Goal: Task Accomplishment & Management: Manage account settings

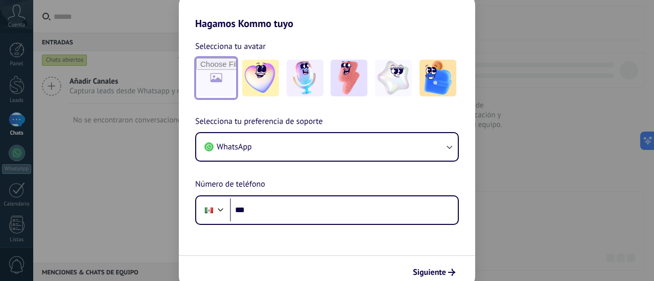
click at [224, 83] on input "file" at bounding box center [216, 78] width 40 height 40
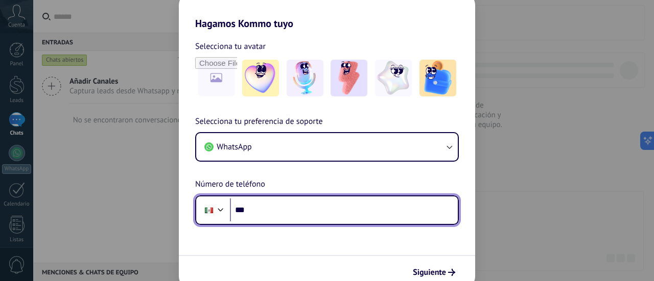
click at [329, 208] on input "***" at bounding box center [344, 210] width 228 height 23
type input "**********"
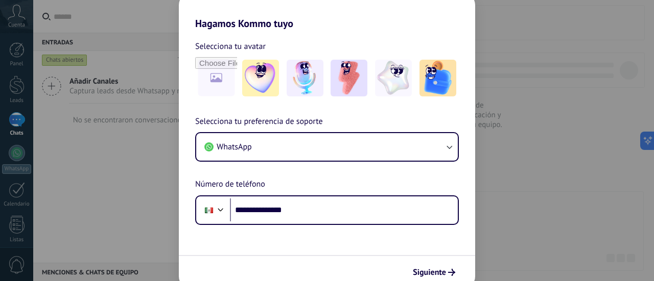
click at [583, 109] on div "**********" at bounding box center [327, 140] width 654 height 281
click at [221, 78] on input "file" at bounding box center [216, 78] width 40 height 40
type input "**********"
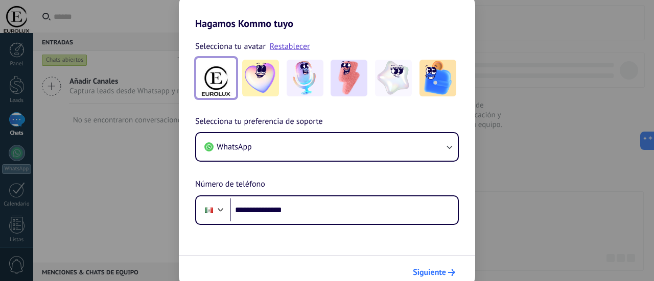
click at [437, 276] on span "Siguiente" at bounding box center [429, 272] width 33 height 7
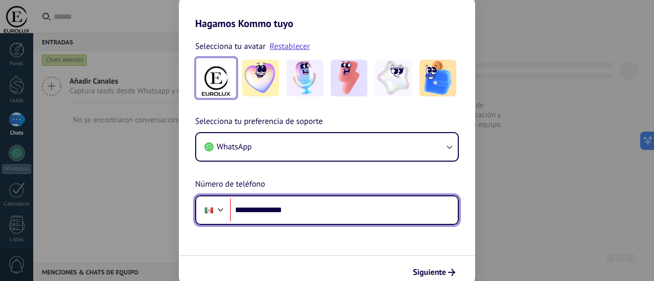
click at [374, 210] on input "**********" at bounding box center [344, 210] width 228 height 23
click at [268, 211] on input "**********" at bounding box center [344, 210] width 228 height 23
drag, startPoint x: 325, startPoint y: 207, endPoint x: 235, endPoint y: 204, distance: 90.0
click at [235, 204] on input "**********" at bounding box center [344, 210] width 228 height 23
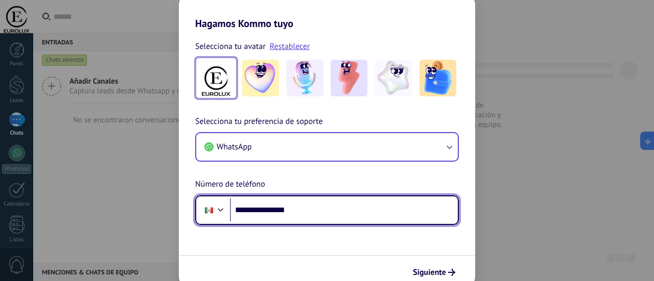
type input "**********"
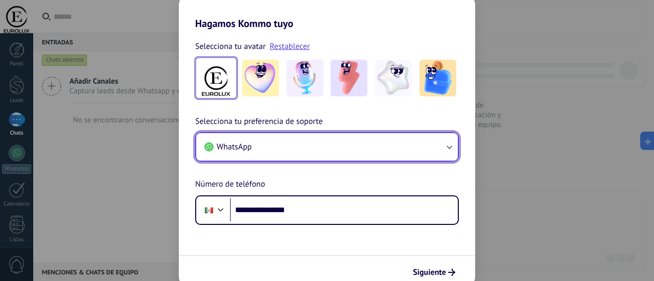
click at [457, 145] on button "WhatsApp" at bounding box center [327, 147] width 262 height 28
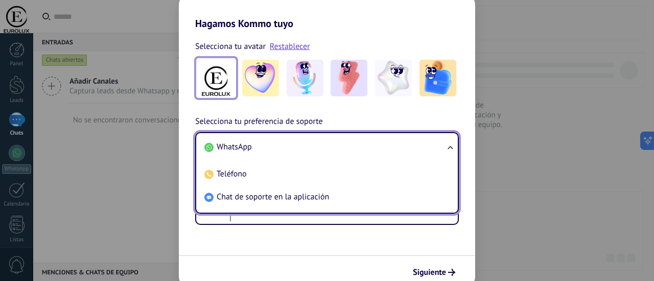
click at [457, 145] on ul "WhatsApp Teléfono Chat de soporte en la aplicación" at bounding box center [327, 173] width 264 height 82
click at [447, 148] on ul "WhatsApp Teléfono Chat de soporte en la aplicación" at bounding box center [327, 173] width 264 height 82
click at [448, 148] on ul "WhatsApp Teléfono Chat de soporte en la aplicación" at bounding box center [327, 173] width 264 height 82
click at [432, 119] on div "**********" at bounding box center [327, 170] width 296 height 110
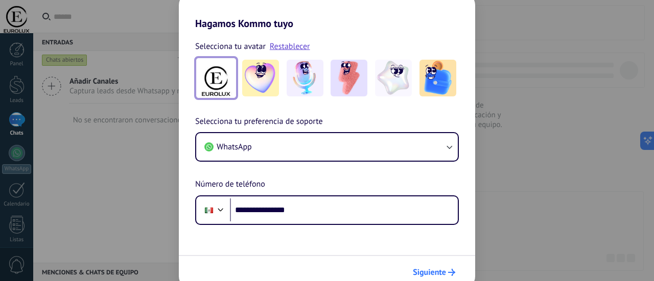
click at [429, 270] on span "Siguiente" at bounding box center [429, 272] width 33 height 7
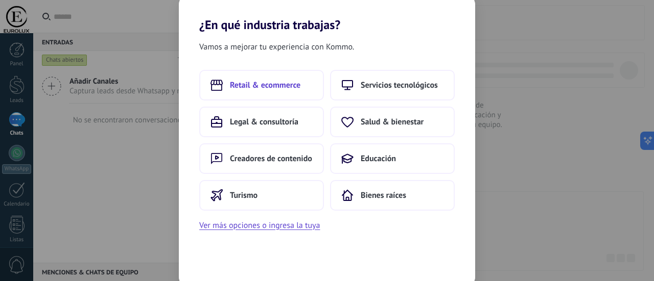
click at [263, 87] on span "Retail & ecommerce" at bounding box center [265, 85] width 70 height 10
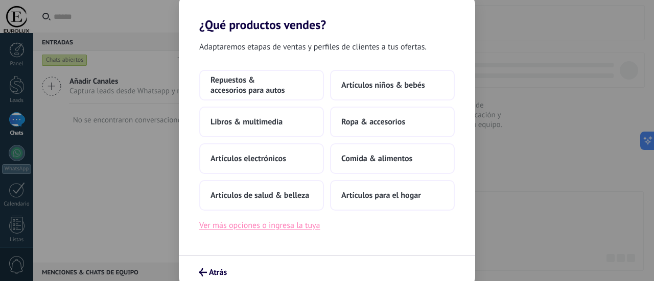
click at [296, 230] on button "Ver más opciones o ingresa la tuya" at bounding box center [259, 225] width 121 height 13
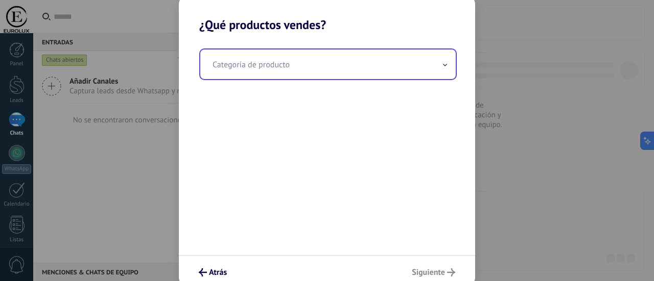
click at [435, 62] on input "text" at bounding box center [327, 65] width 255 height 30
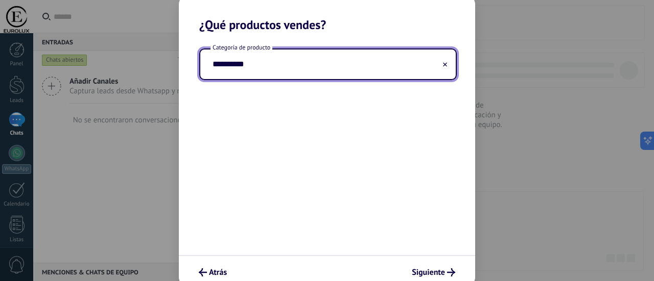
click at [436, 62] on input "**********" at bounding box center [327, 65] width 255 height 30
type input "*"
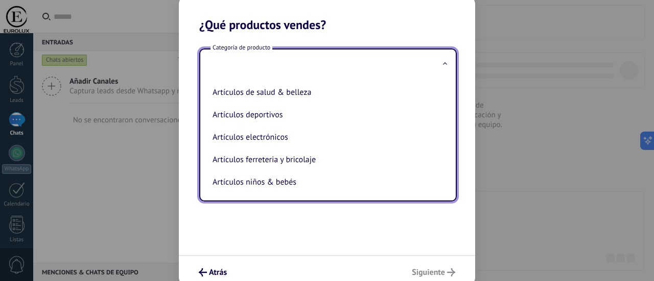
click at [347, 55] on input "text" at bounding box center [327, 65] width 255 height 30
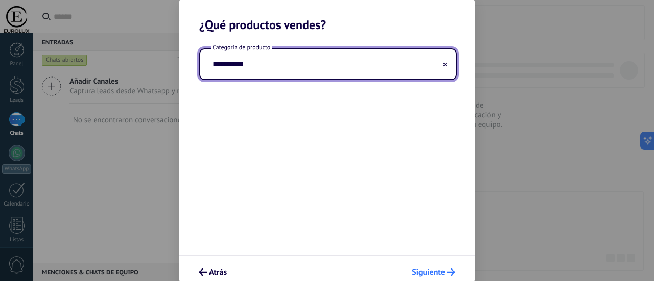
type input "**********"
click at [431, 274] on span "Siguiente" at bounding box center [428, 272] width 33 height 7
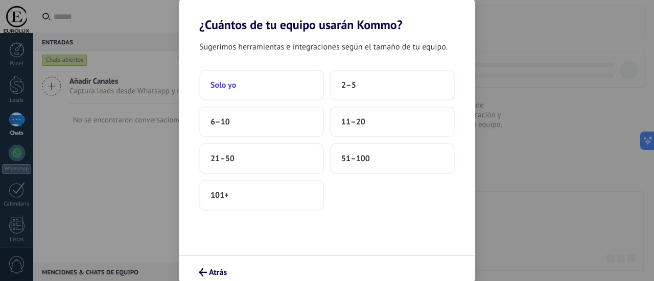
click at [274, 86] on button "Solo yo" at bounding box center [261, 85] width 125 height 31
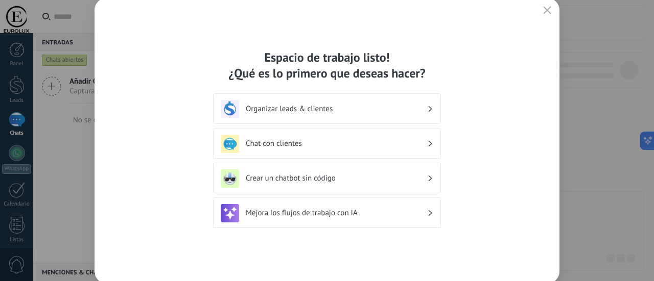
click at [548, 7] on icon "button" at bounding box center [547, 10] width 8 height 8
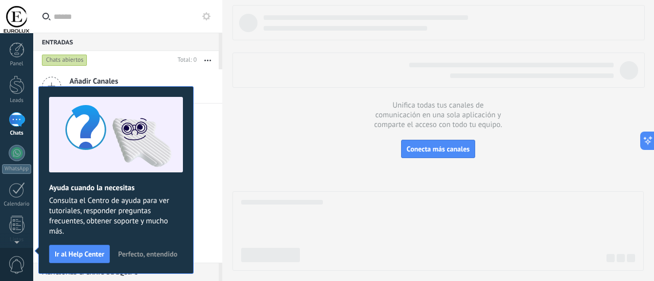
click at [133, 254] on span "Perfecto, entendido" at bounding box center [147, 254] width 59 height 7
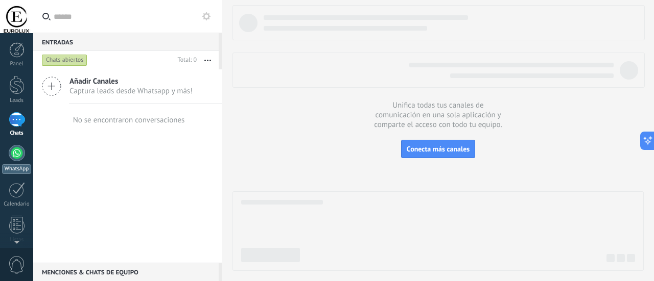
click at [13, 154] on div at bounding box center [17, 153] width 16 height 16
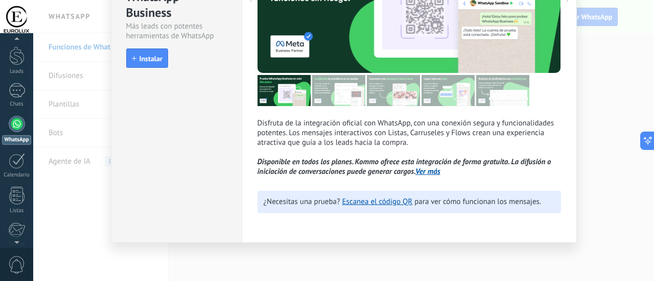
scroll to position [34, 0]
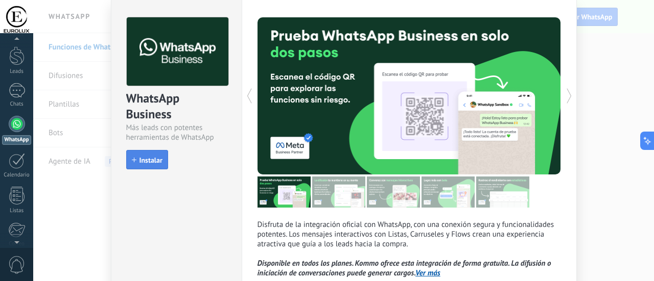
click at [148, 161] on span "Instalar" at bounding box center [150, 160] width 23 height 7
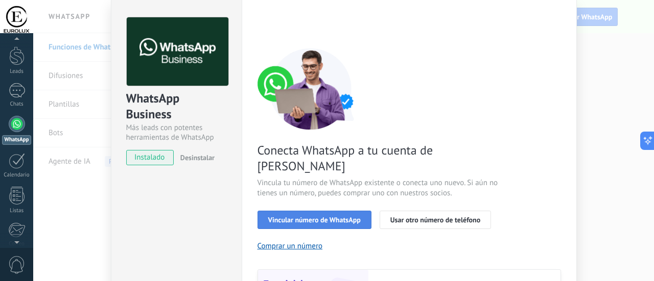
click at [349, 217] on span "Vincular número de WhatsApp" at bounding box center [314, 220] width 92 height 7
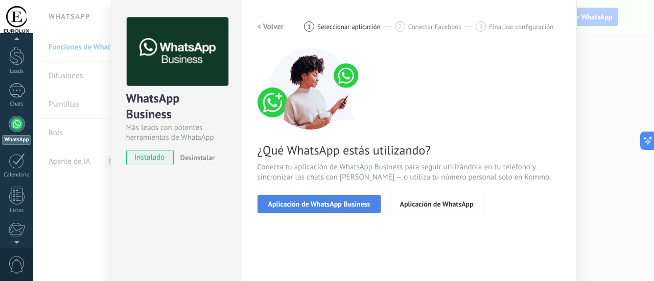
click at [349, 205] on span "Aplicación de WhatsApp Business" at bounding box center [319, 204] width 102 height 7
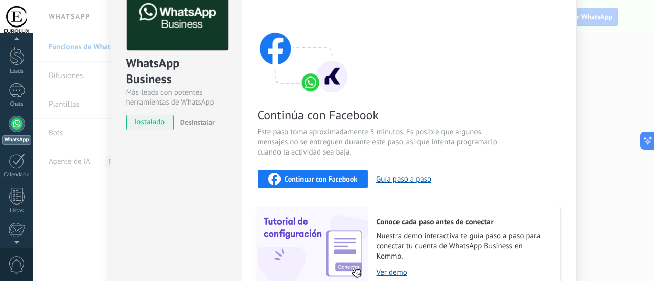
scroll to position [85, 0]
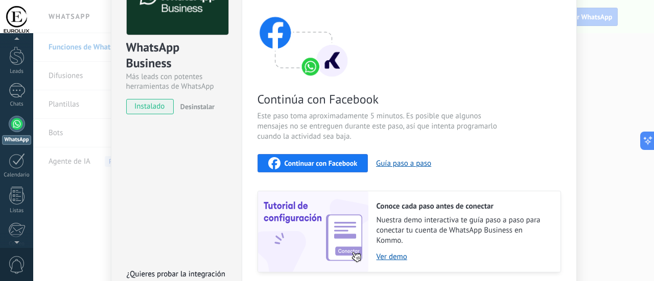
click at [306, 164] on span "Continuar con Facebook" at bounding box center [321, 163] width 73 height 7
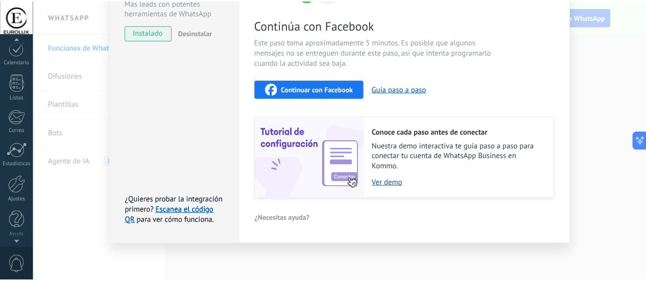
scroll to position [143, 0]
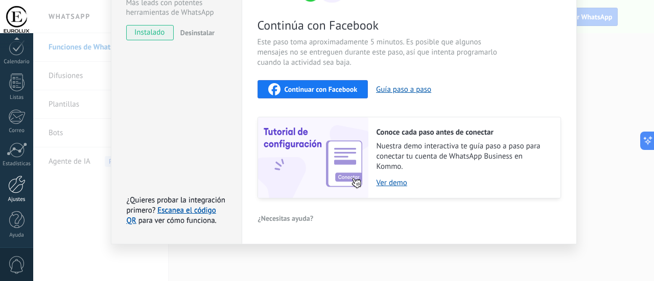
click at [16, 190] on div at bounding box center [16, 185] width 17 height 18
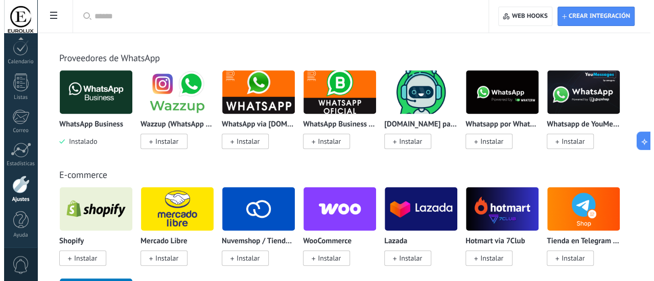
scroll to position [511, 0]
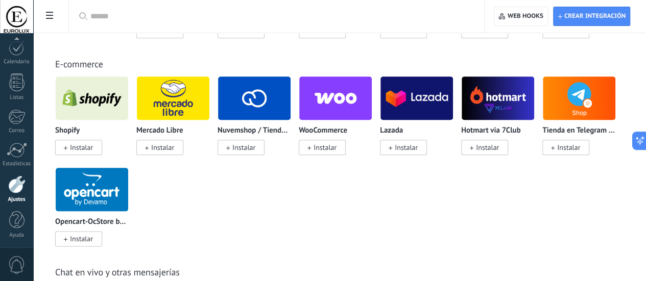
click at [93, 152] on span "Instalar" at bounding box center [81, 147] width 23 height 9
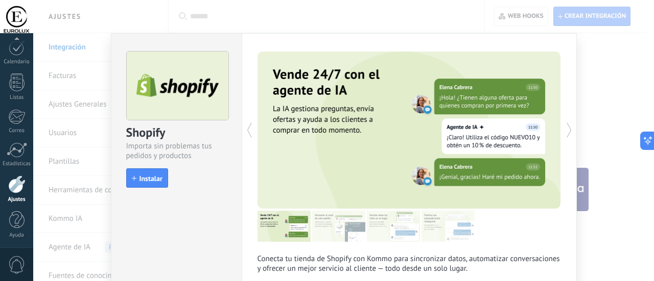
scroll to position [102, 0]
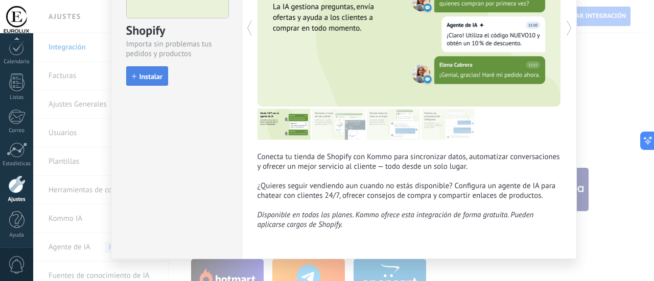
click at [150, 79] on span "Instalar" at bounding box center [150, 76] width 23 height 7
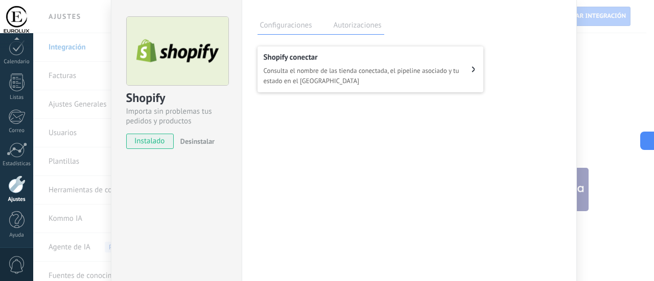
scroll to position [51, 0]
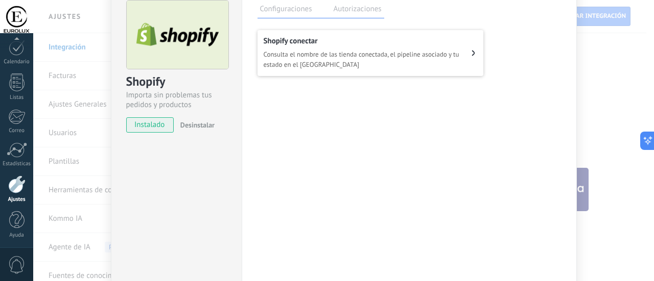
click at [439, 58] on span "Consulta el nombre de las tienda conectada, el pipeline asociado y tu estado en…" at bounding box center [368, 60] width 208 height 20
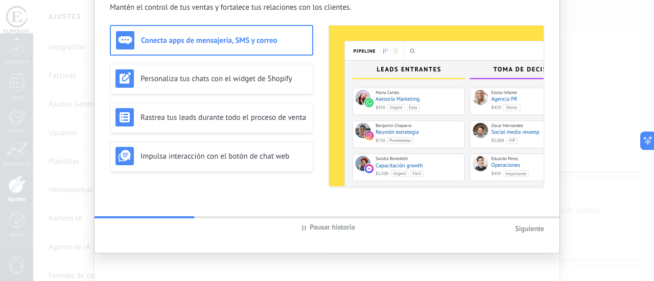
scroll to position [72, 0]
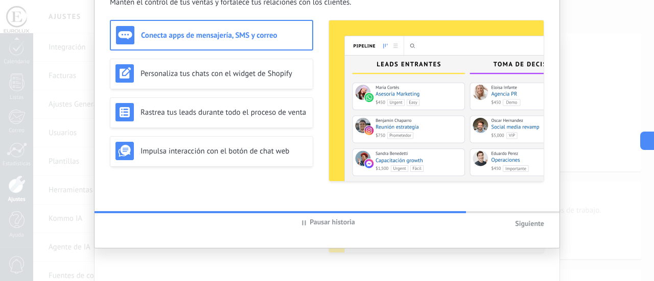
click at [531, 225] on span "Siguiente" at bounding box center [529, 223] width 29 height 9
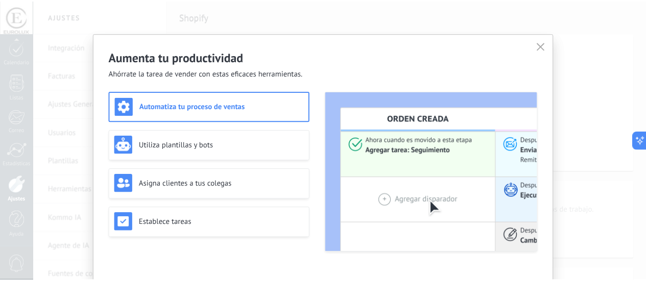
scroll to position [0, 0]
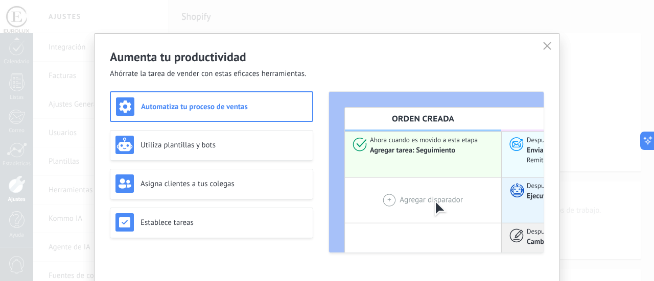
click at [544, 43] on icon at bounding box center [547, 46] width 8 height 8
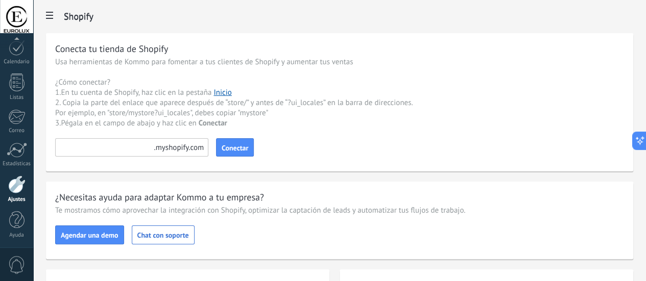
drag, startPoint x: 81, startPoint y: 49, endPoint x: 408, endPoint y: 49, distance: 326.9
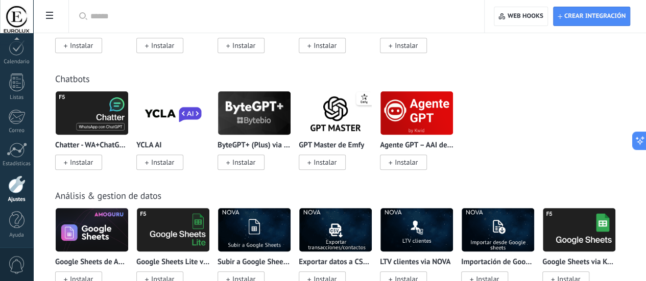
scroll to position [2299, 0]
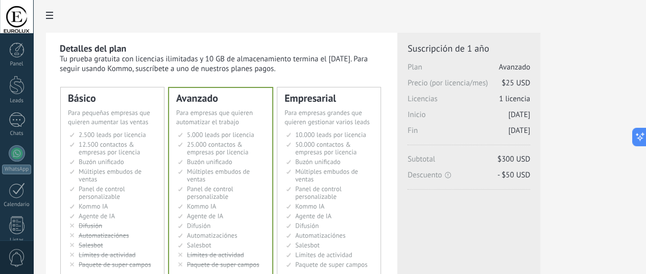
scroll to position [0, 14]
click at [250, 171] on span "Múltiples embudos de ventas" at bounding box center [218, 175] width 63 height 16
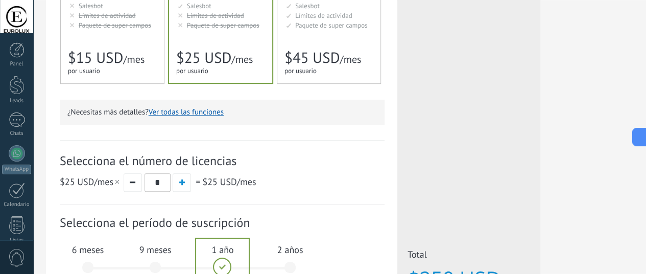
scroll to position [255, 14]
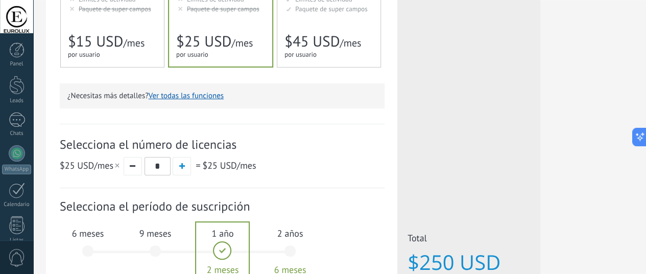
click at [115, 246] on div "6 meses $150 USD" at bounding box center [87, 256] width 55 height 72
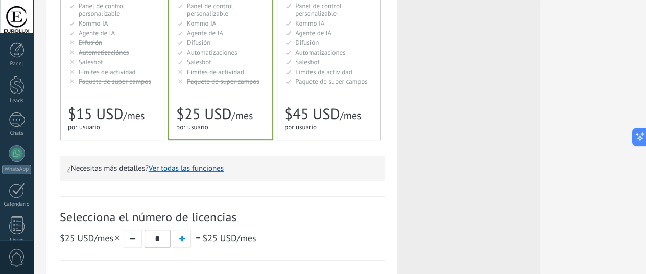
scroll to position [23, 14]
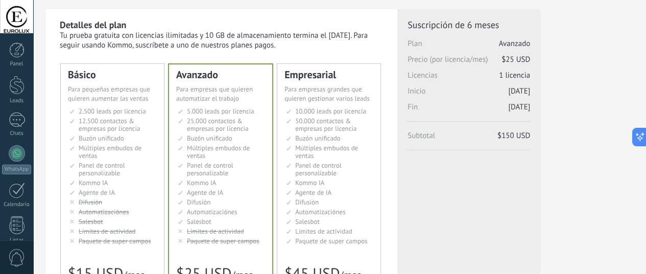
click at [385, 37] on div "Tu prueba gratuita con licencias ilimitadas y 10 GB de almacenamiento termina e…" at bounding box center [222, 40] width 325 height 19
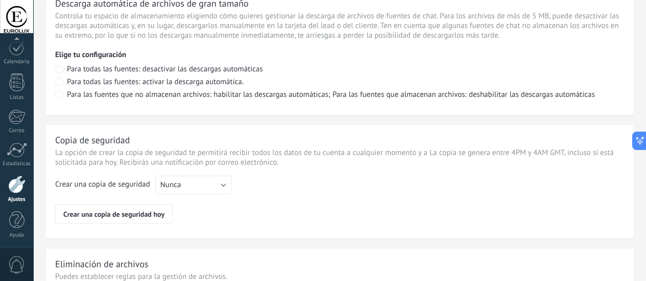
scroll to position [817, 0]
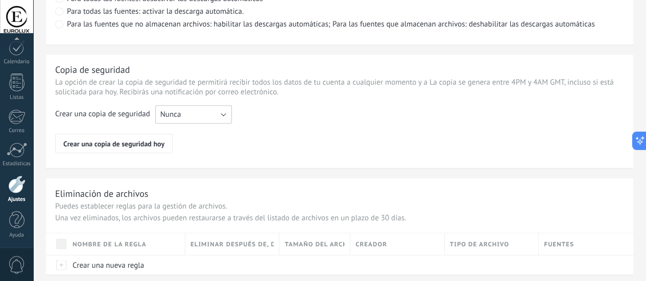
click at [232, 124] on button "Nunca" at bounding box center [193, 114] width 77 height 18
click at [228, 137] on span "Cada semana" at bounding box center [188, 132] width 79 height 10
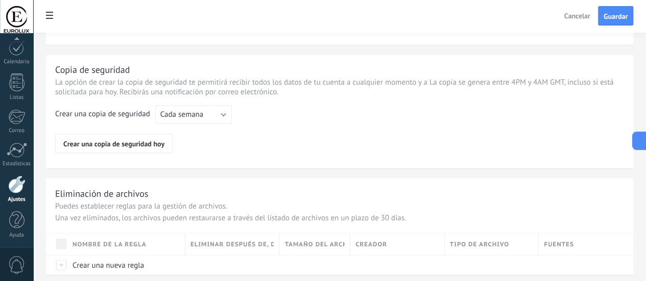
click at [432, 151] on div "Crear una copia de seguridad Nunca Cada semana Cada mes Cada semana Crear una c…" at bounding box center [339, 129] width 569 height 48
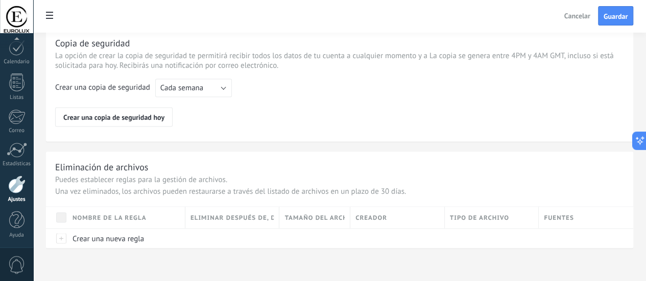
scroll to position [863, 0]
click at [614, 15] on span "Guardar" at bounding box center [616, 16] width 24 height 7
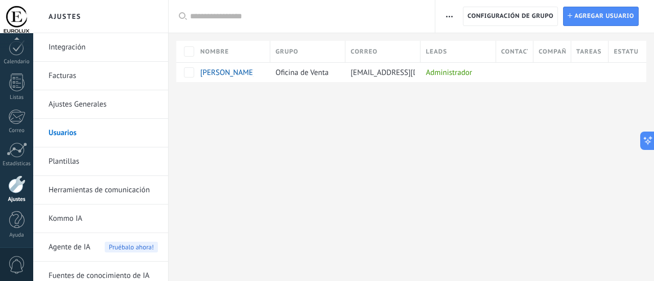
click at [76, 164] on link "Plantillas" at bounding box center [103, 162] width 109 height 29
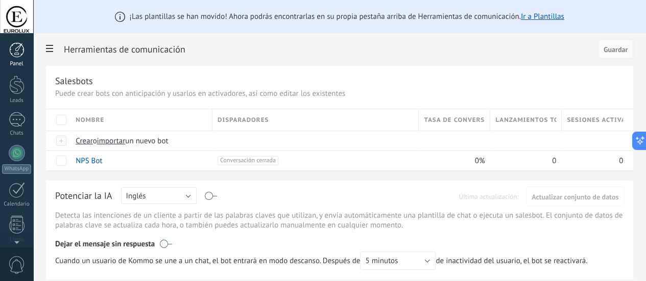
click at [17, 52] on div at bounding box center [16, 49] width 15 height 15
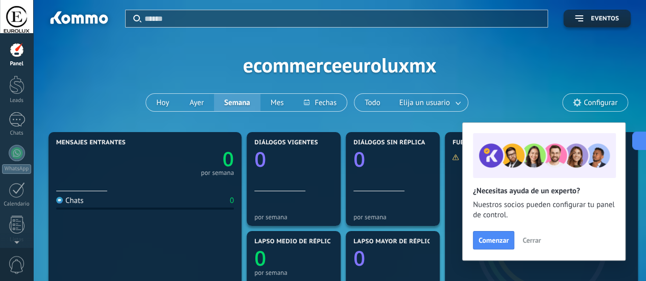
click at [17, 51] on div at bounding box center [16, 49] width 15 height 15
click at [20, 88] on div at bounding box center [16, 85] width 15 height 19
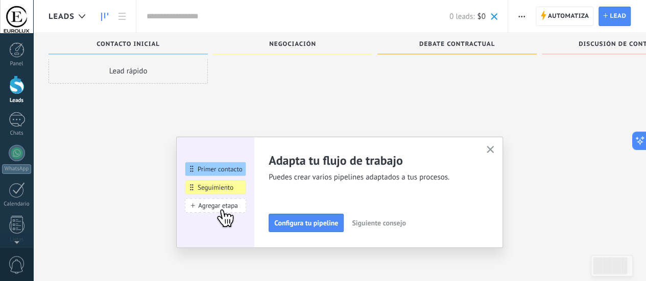
scroll to position [10, 0]
drag, startPoint x: 15, startPoint y: 123, endPoint x: 40, endPoint y: 119, distance: 24.9
click at [15, 123] on div at bounding box center [17, 119] width 16 height 15
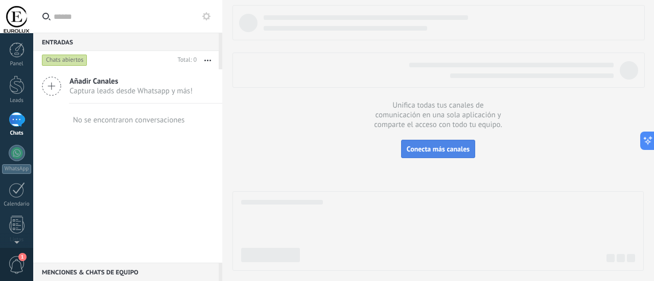
click at [432, 153] on span "Conecta más canales" at bounding box center [438, 149] width 63 height 9
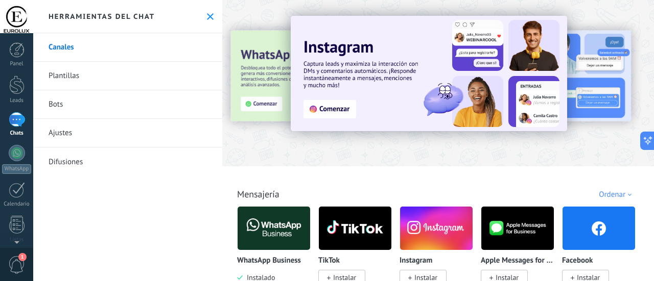
scroll to position [102, 0]
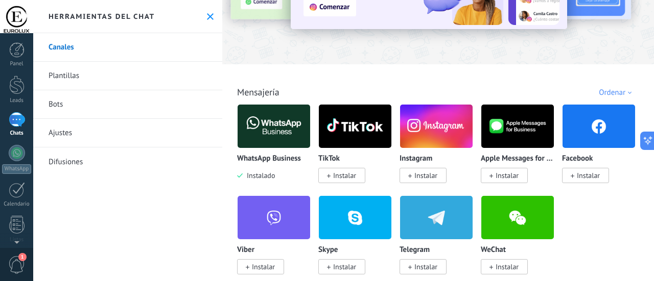
click at [264, 131] on img at bounding box center [274, 127] width 73 height 50
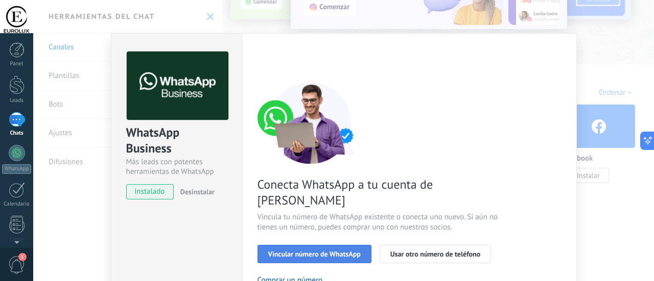
click at [333, 251] on span "Vincular número de WhatsApp" at bounding box center [314, 254] width 92 height 7
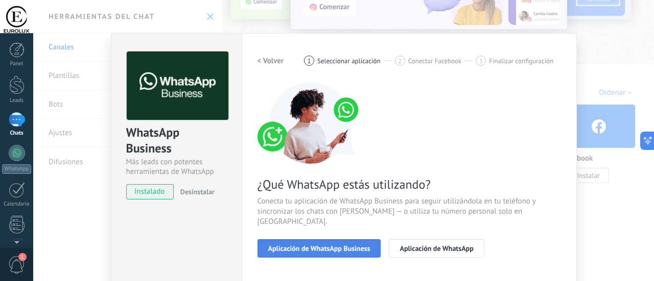
click at [352, 245] on span "Aplicación de WhatsApp Business" at bounding box center [319, 248] width 102 height 7
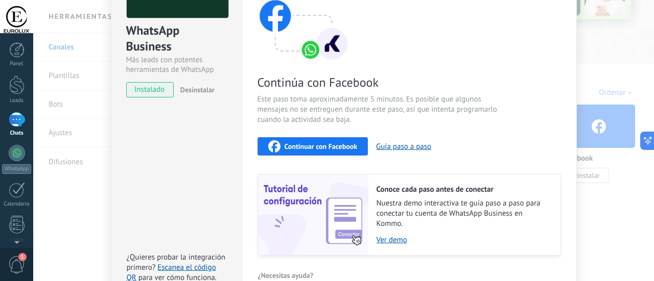
scroll to position [0, 0]
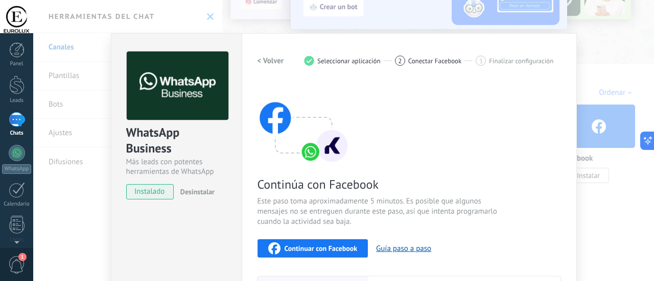
click at [17, 120] on div at bounding box center [17, 119] width 16 height 15
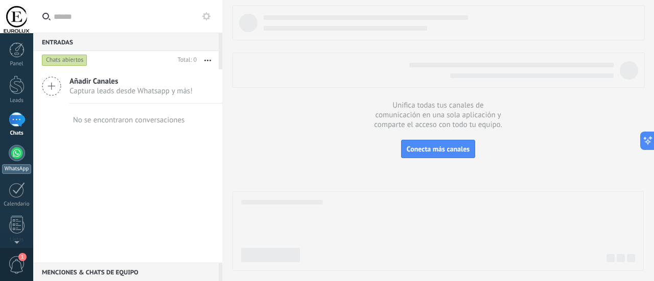
click at [16, 158] on div at bounding box center [17, 153] width 16 height 16
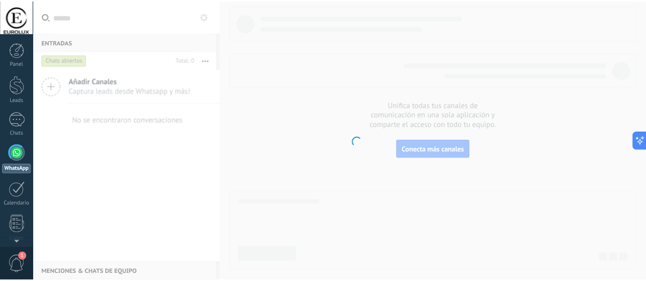
scroll to position [29, 0]
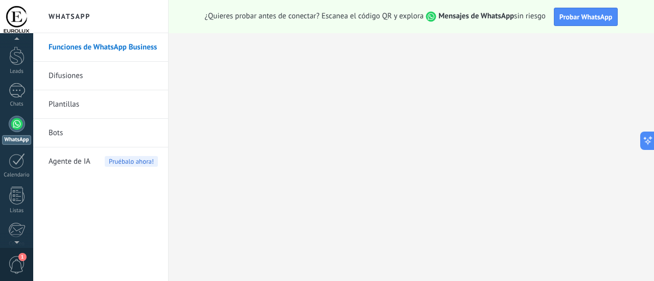
click at [92, 134] on link "Bots" at bounding box center [103, 133] width 109 height 29
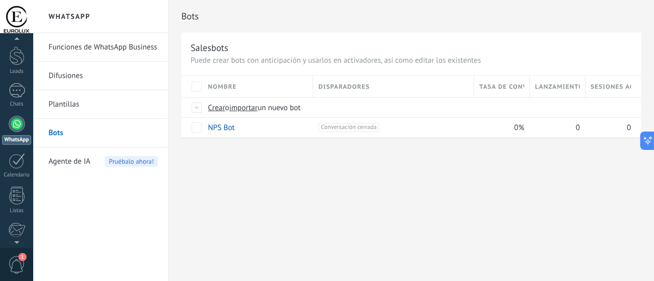
click at [80, 162] on span "Agente de IA" at bounding box center [70, 162] width 42 height 29
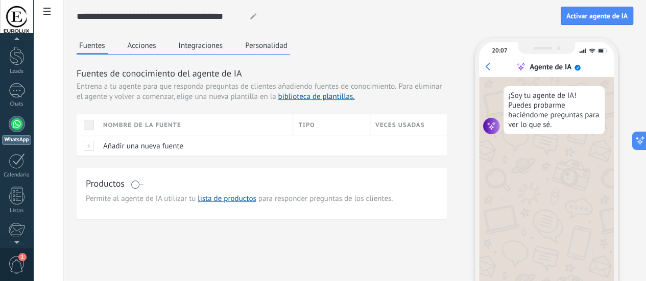
click at [226, 50] on button "Integraciones" at bounding box center [201, 45] width 50 height 15
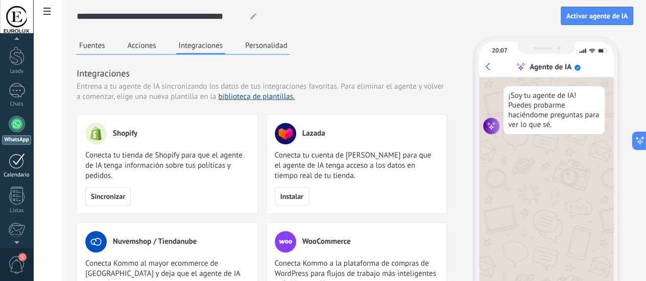
click at [20, 165] on div at bounding box center [17, 161] width 16 height 16
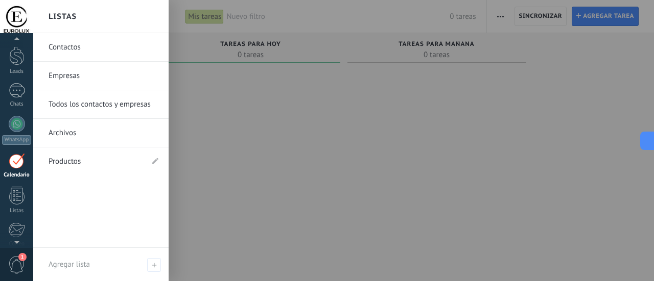
click at [59, 159] on link "Productos" at bounding box center [96, 162] width 94 height 29
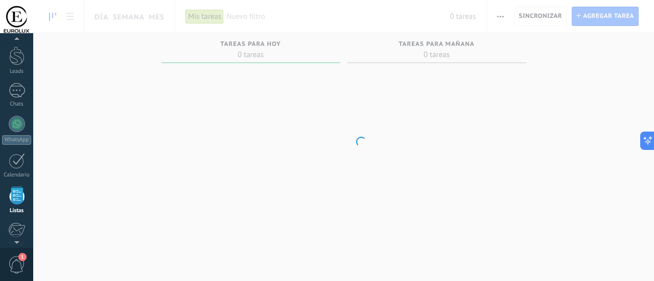
scroll to position [100, 0]
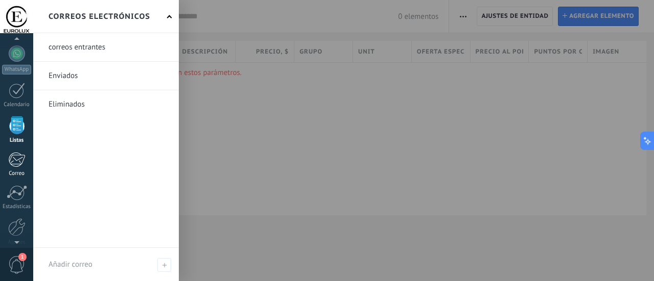
click at [23, 160] on div at bounding box center [16, 159] width 17 height 15
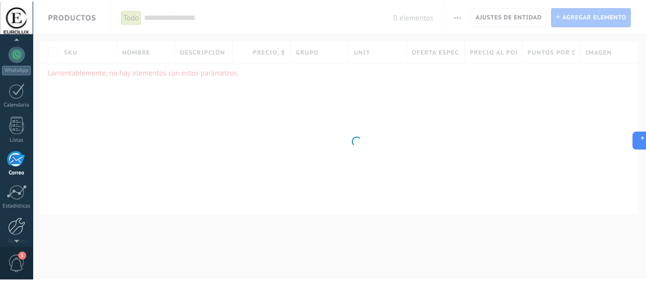
scroll to position [135, 0]
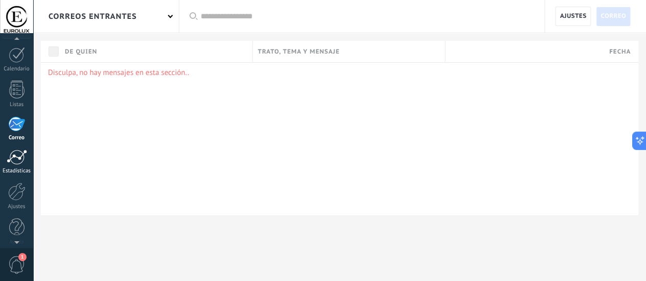
click at [18, 162] on div at bounding box center [17, 157] width 20 height 15
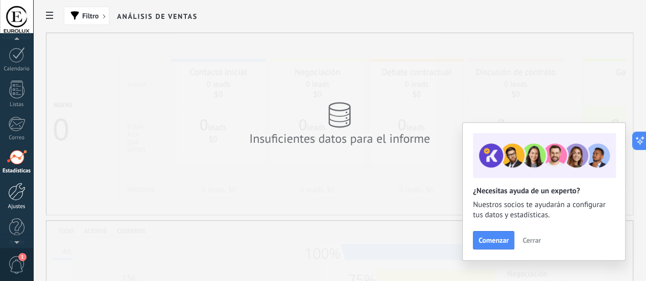
click at [22, 189] on div at bounding box center [16, 192] width 17 height 18
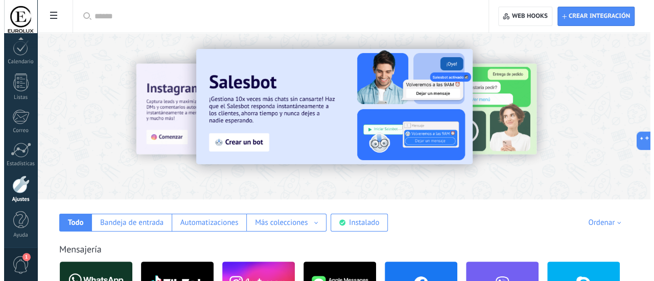
scroll to position [35, 0]
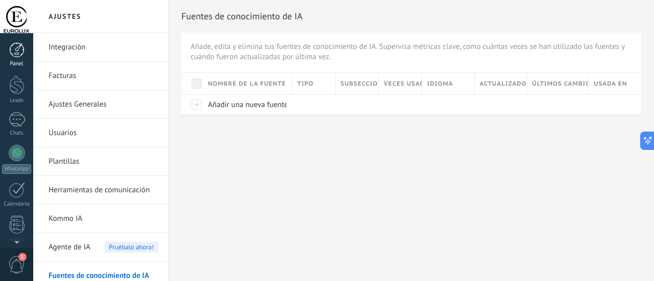
click at [16, 56] on div at bounding box center [16, 49] width 15 height 15
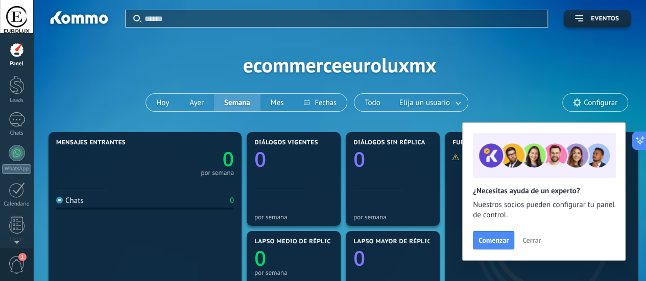
click at [18, 44] on div at bounding box center [16, 49] width 15 height 15
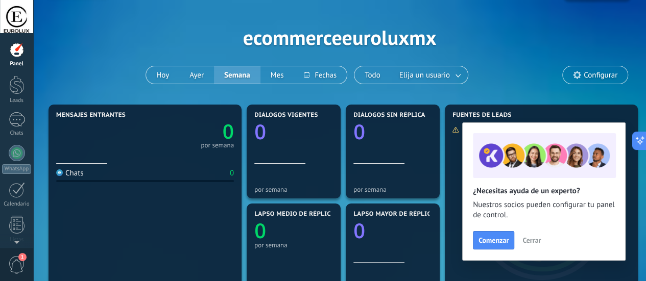
scroll to position [51, 0]
